Goal: Transaction & Acquisition: Purchase product/service

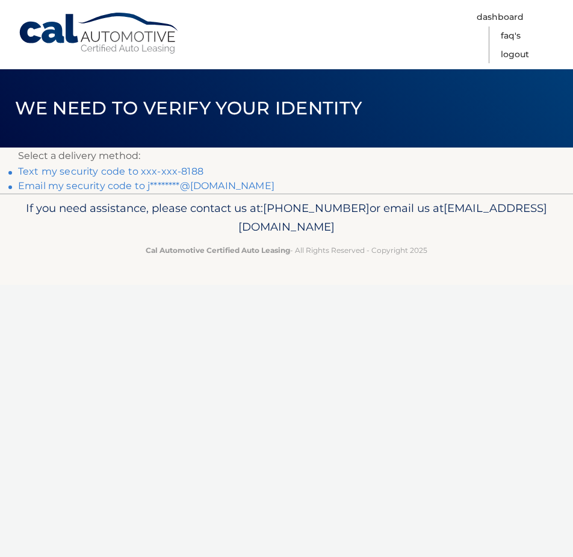
click at [61, 170] on link "Text my security code to xxx-xxx-8188" at bounding box center [111, 171] width 186 height 11
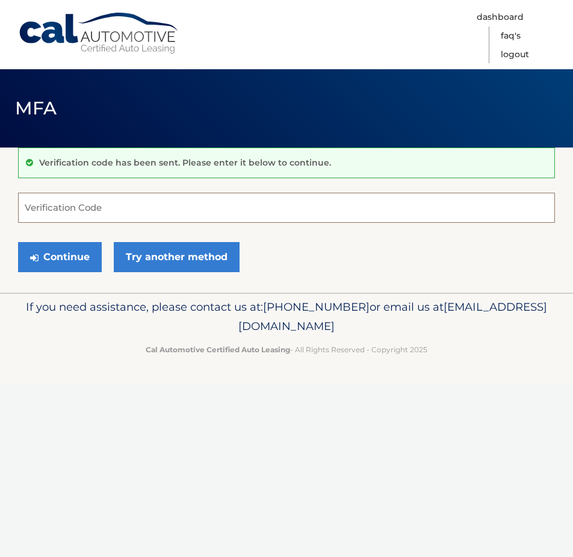
click at [49, 202] on input "Verification Code" at bounding box center [286, 208] width 537 height 30
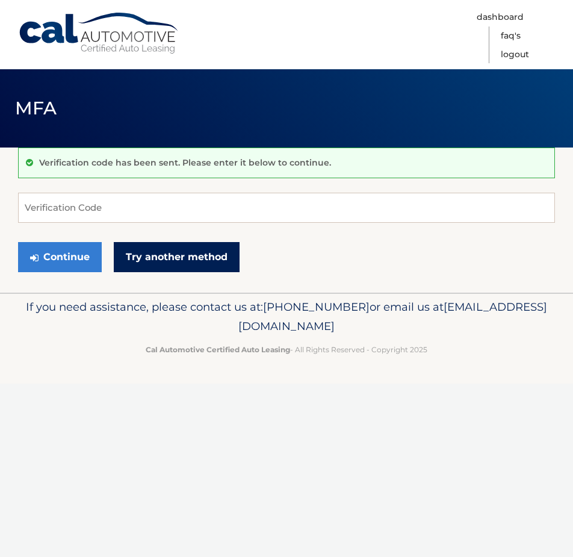
click at [142, 253] on link "Try another method" at bounding box center [177, 257] width 126 height 30
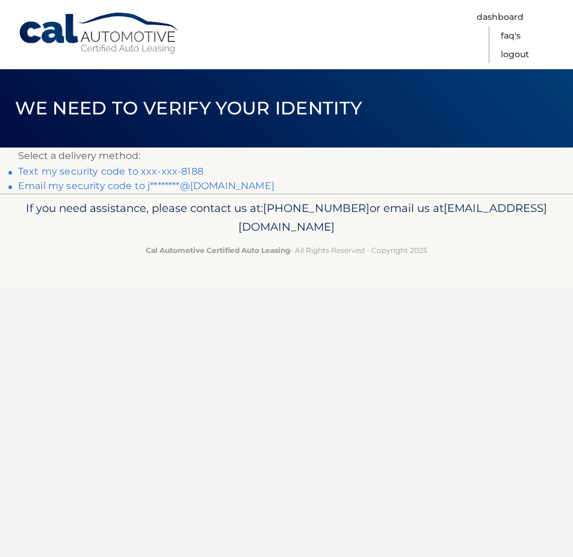
click at [83, 186] on link "Email my security code to j********@gmail.com" at bounding box center [146, 185] width 257 height 11
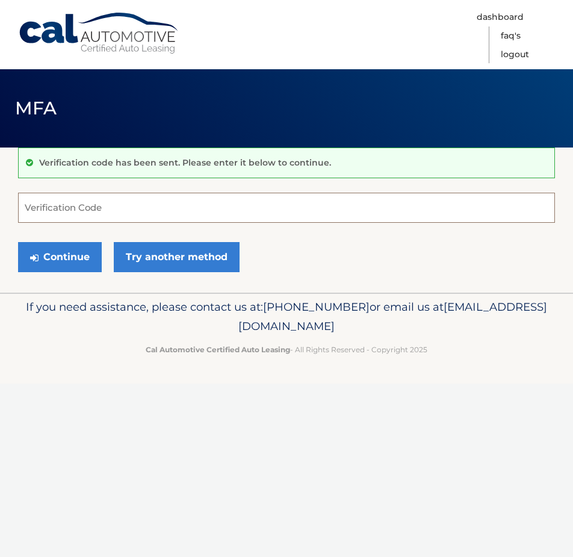
click at [36, 212] on input "Verification Code" at bounding box center [286, 208] width 537 height 30
type input "971631"
click at [59, 247] on button "Continue" at bounding box center [60, 257] width 84 height 30
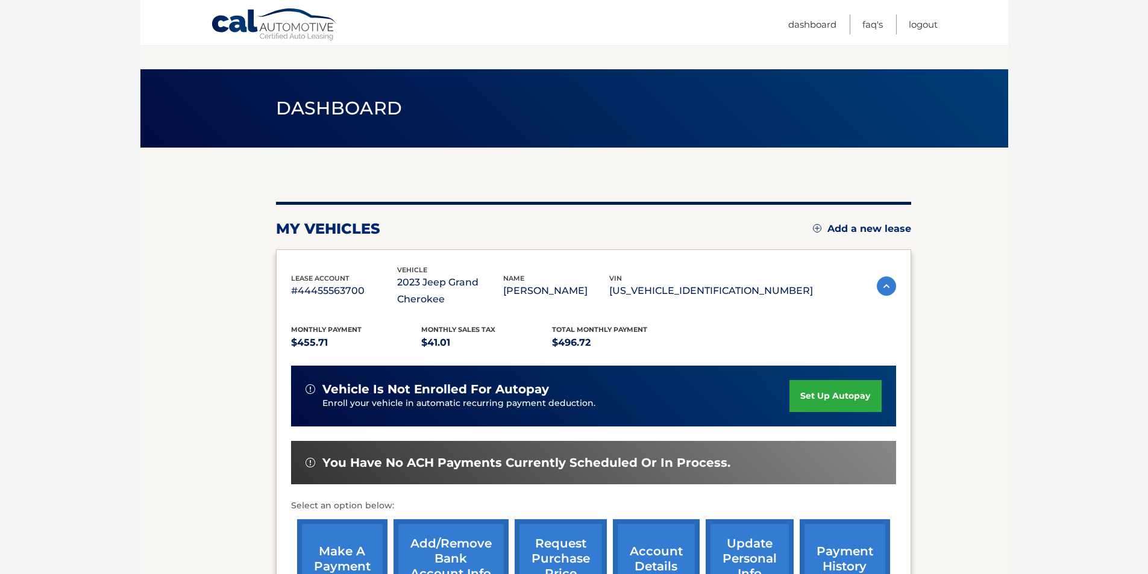
scroll to position [173, 0]
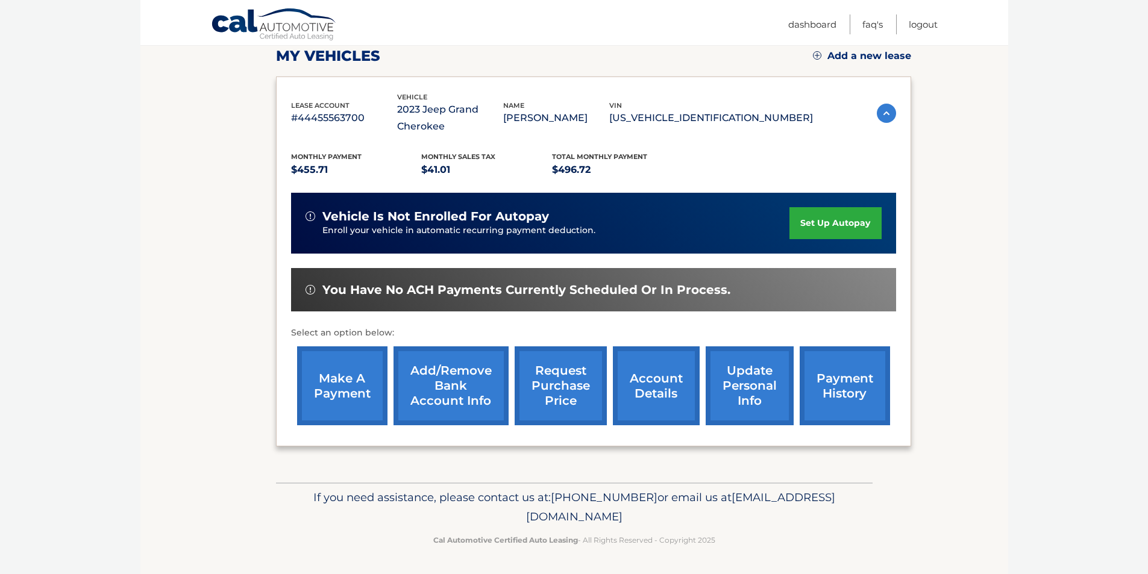
click at [355, 382] on link "make a payment" at bounding box center [342, 385] width 90 height 79
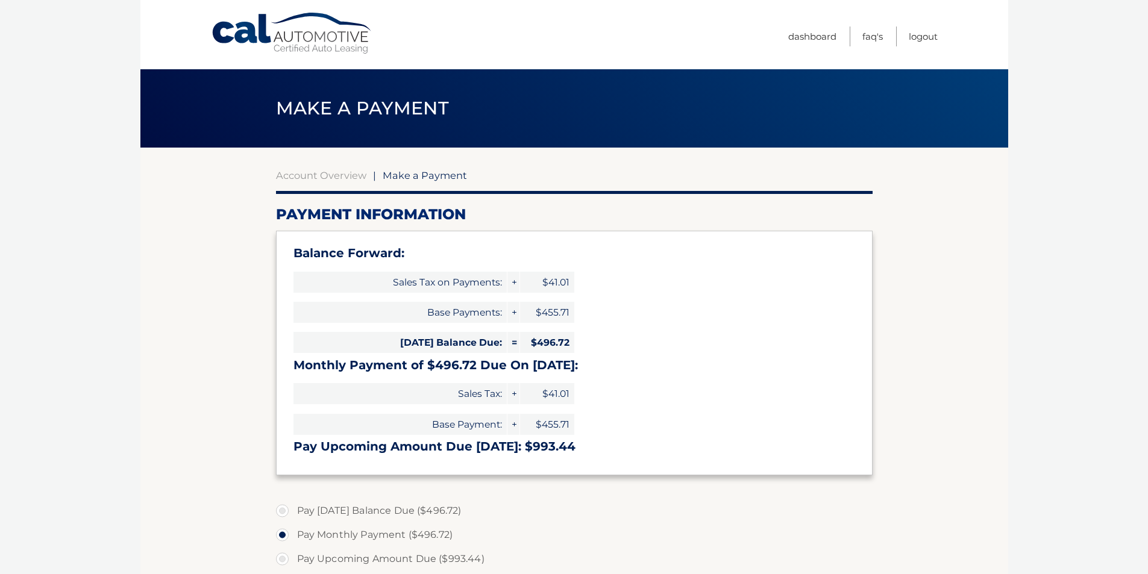
select select "N2E0MzU4YTAtYmFhNS00MTRhLWIwNjMtYjhmNDI2ODk0MGEy"
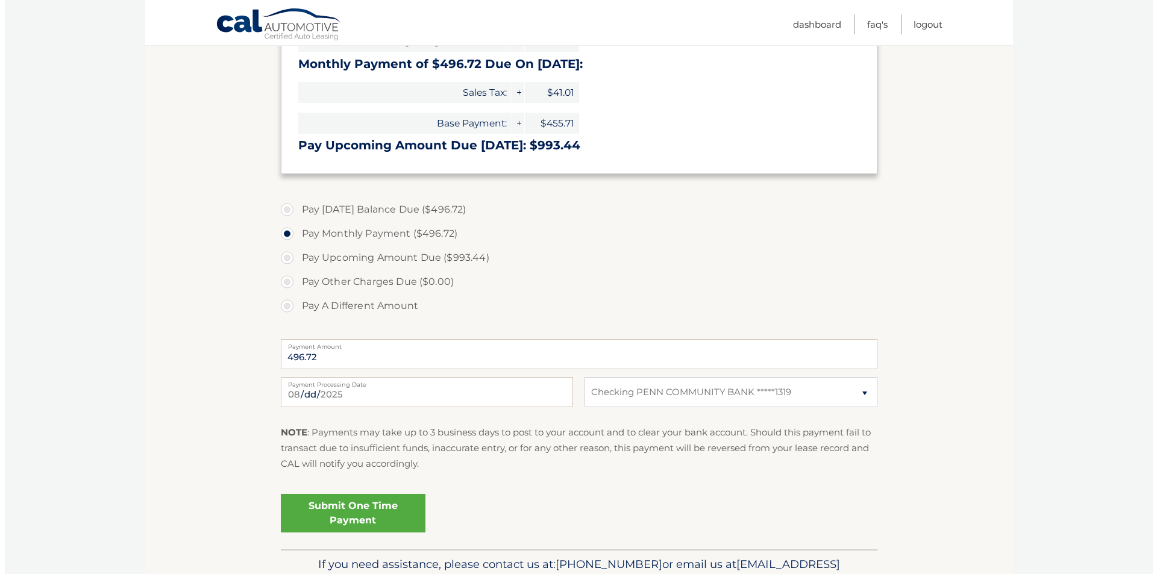
scroll to position [368, 0]
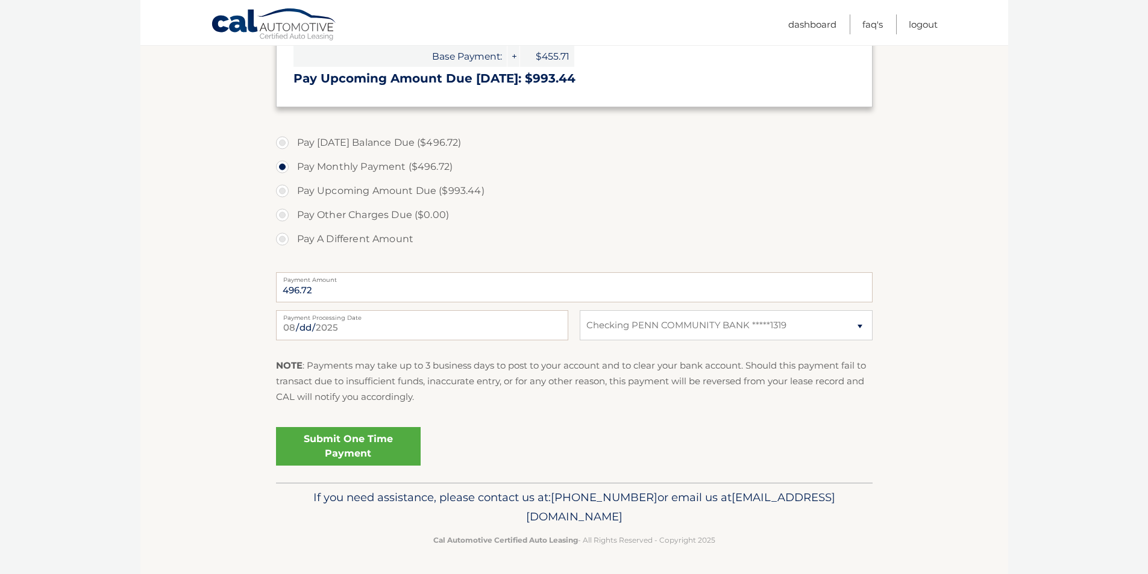
click at [337, 436] on link "Submit One Time Payment" at bounding box center [348, 446] width 145 height 39
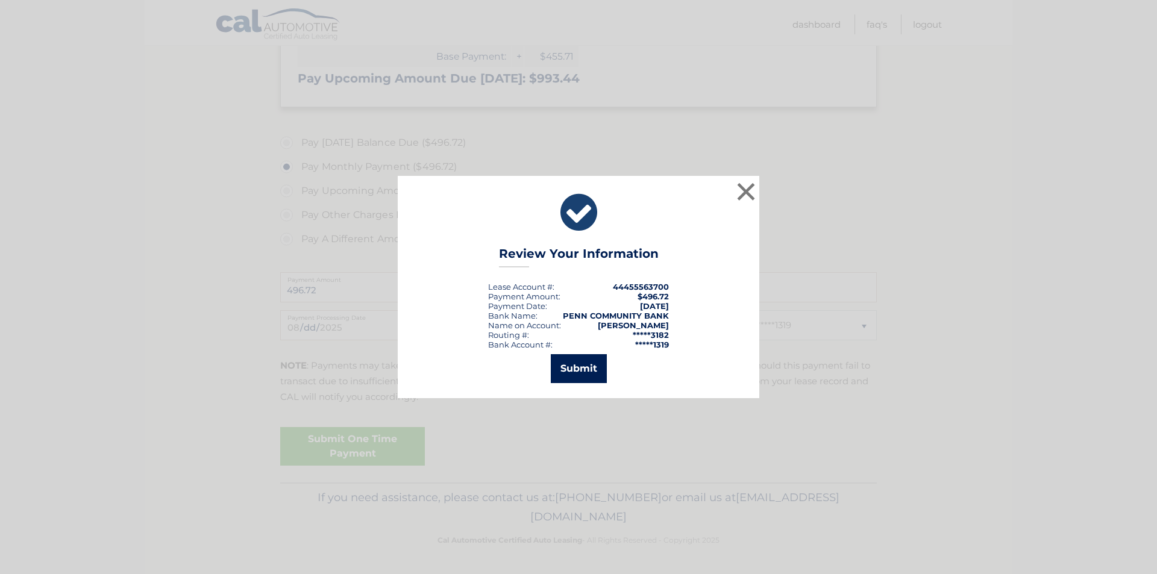
click at [551, 365] on button "Submit" at bounding box center [579, 368] width 56 height 29
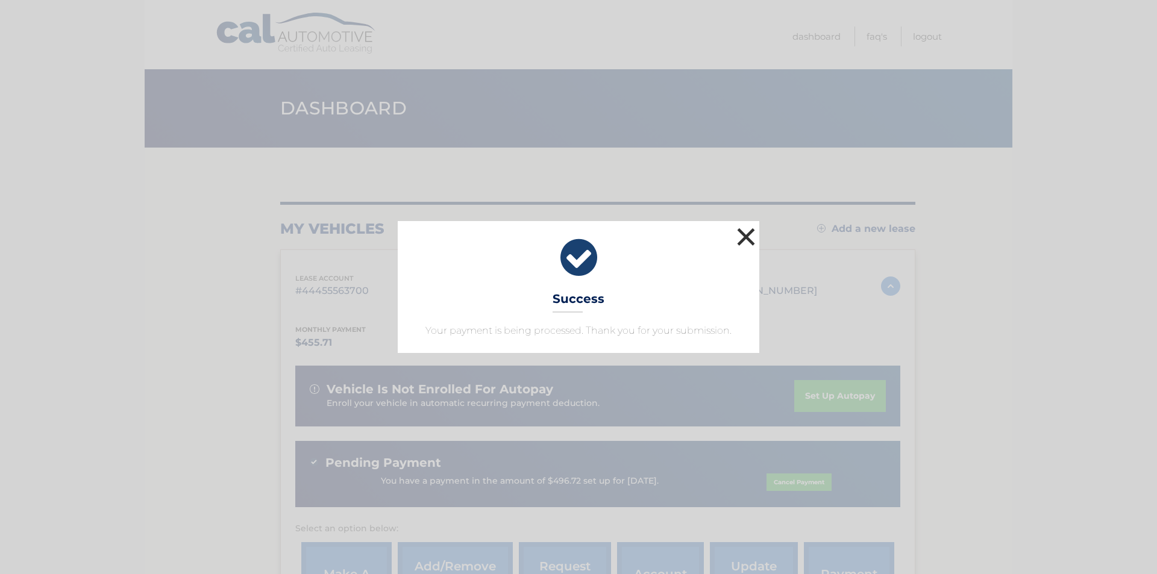
click at [752, 231] on button "×" at bounding box center [746, 237] width 24 height 24
